Goal: Download file/media

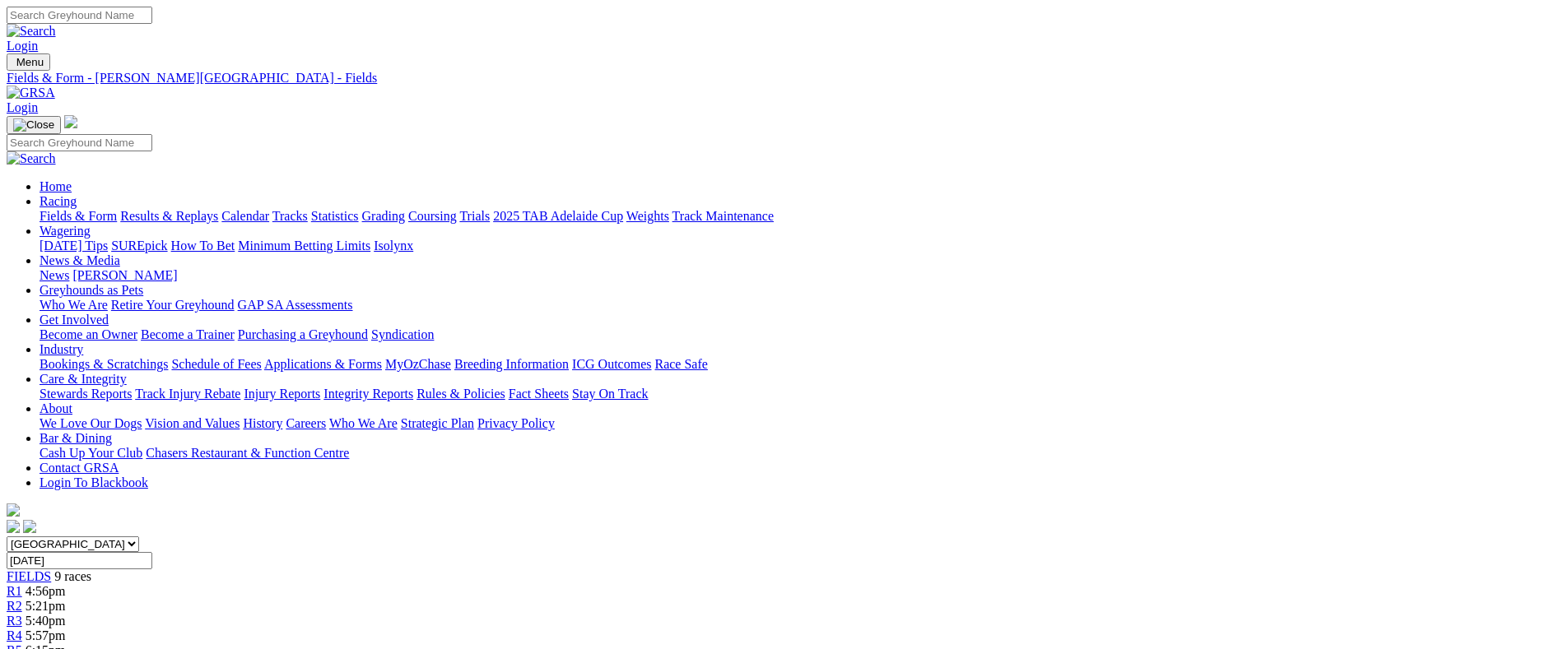
scroll to position [1612, 0]
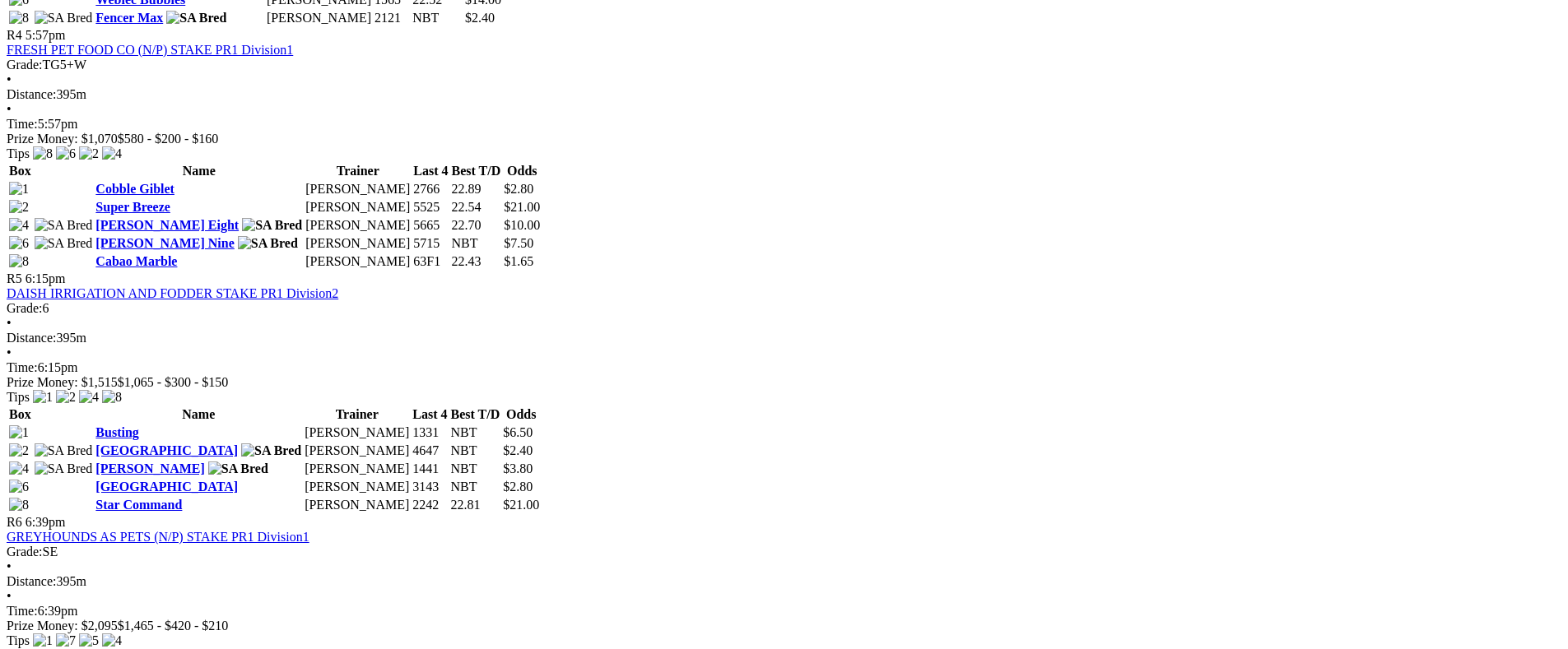
scroll to position [1506, 0]
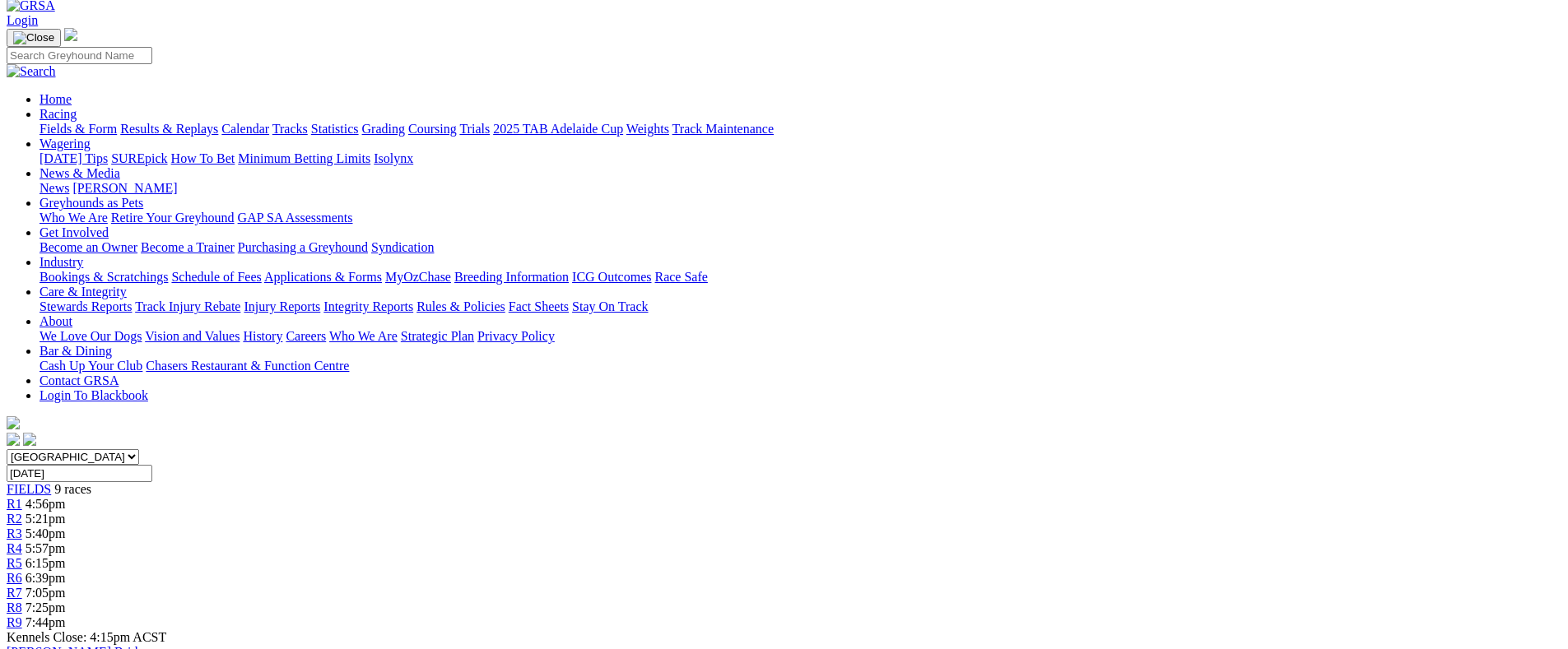
scroll to position [88, 0]
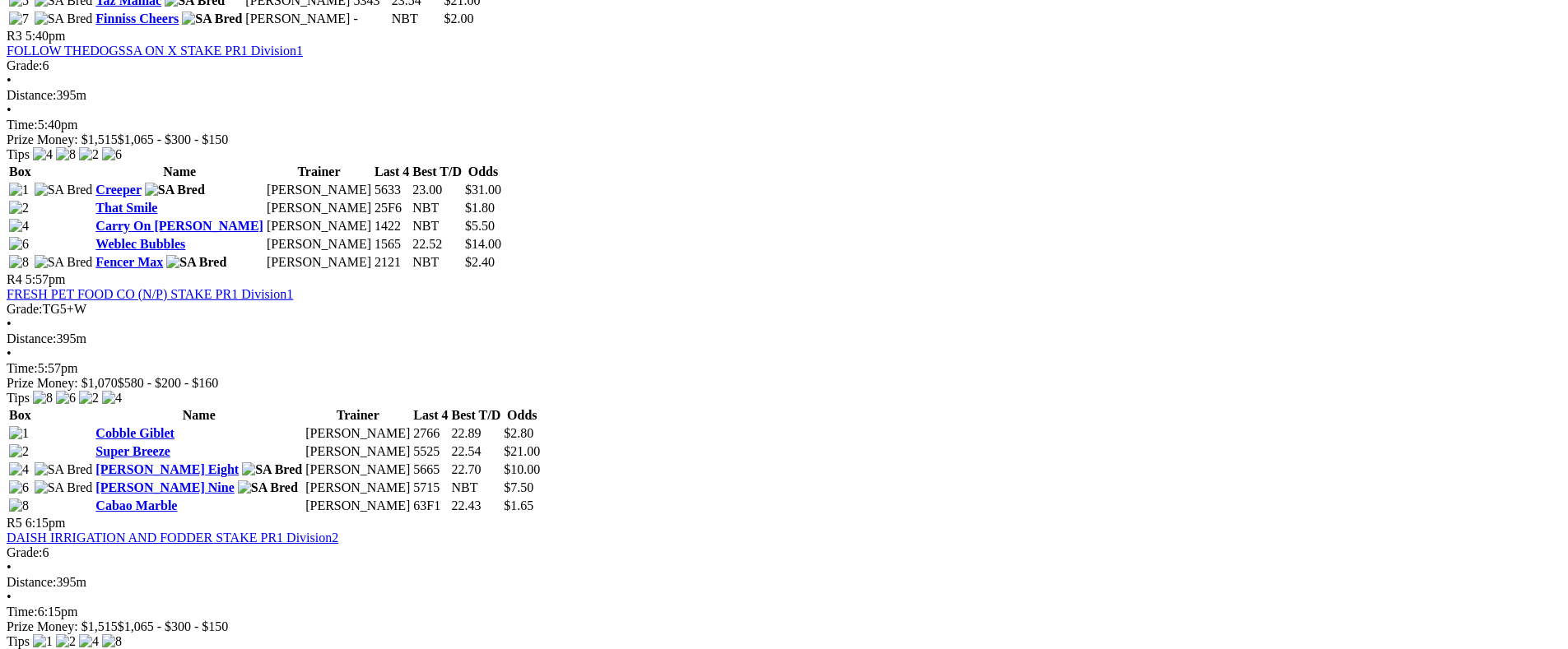
scroll to position [1266, 0]
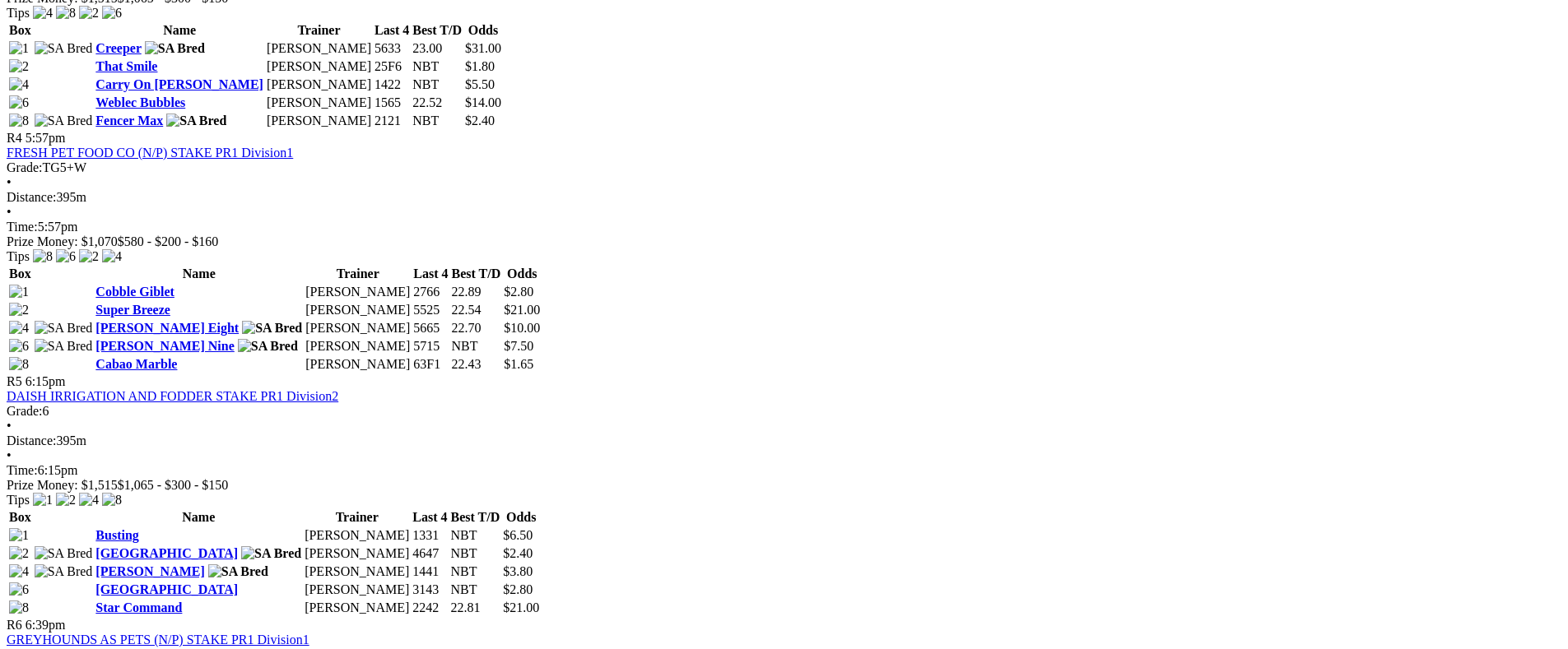
scroll to position [1642, 0]
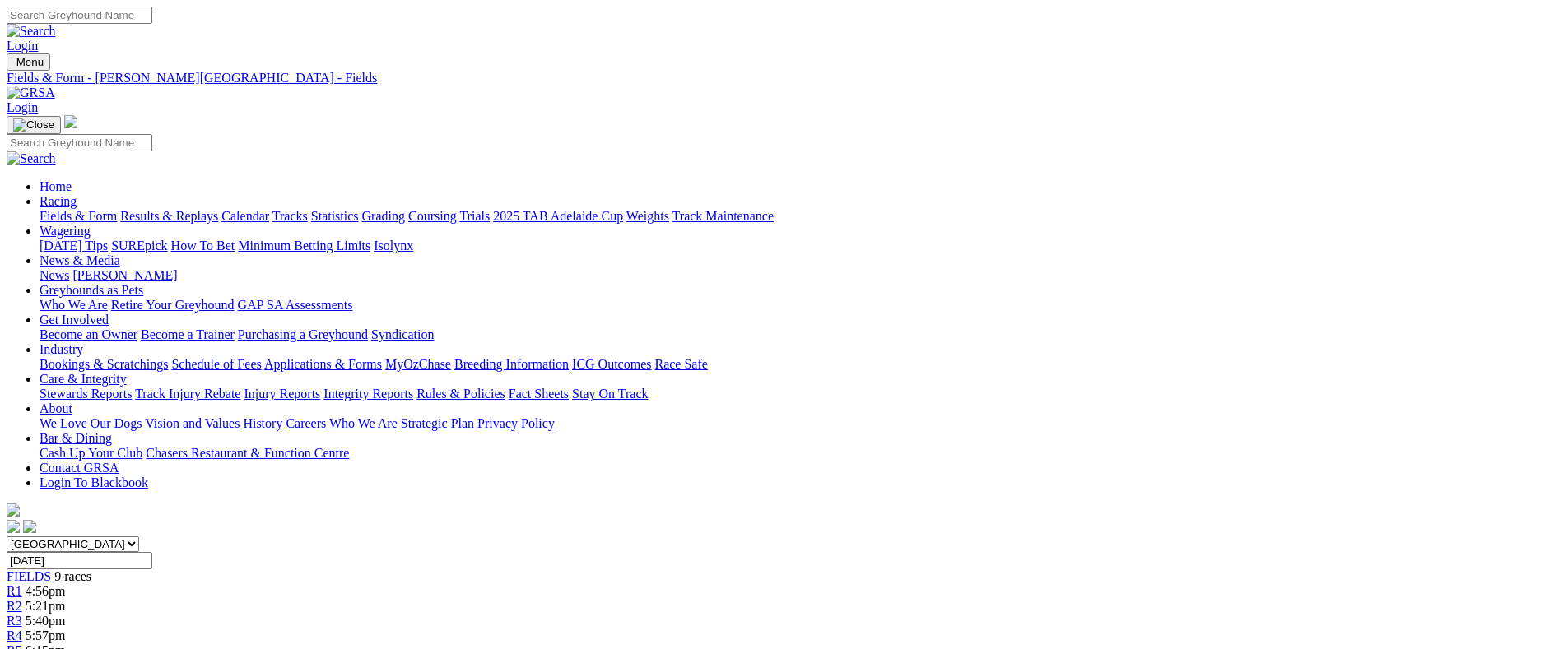
click at [891, 214] on link "CSV (Excel)" at bounding box center [856, 207] width 68 height 14
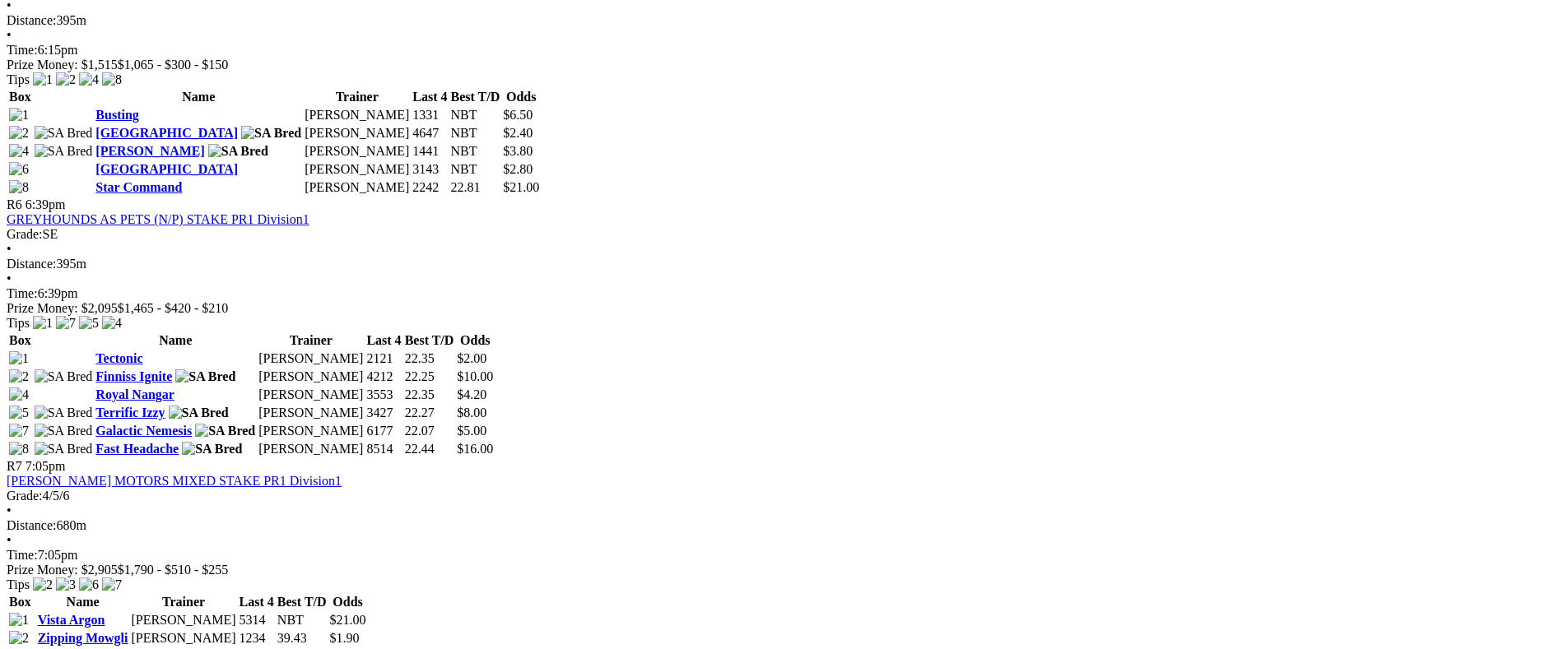
scroll to position [1769, 0]
